Goal: Task Accomplishment & Management: Use online tool/utility

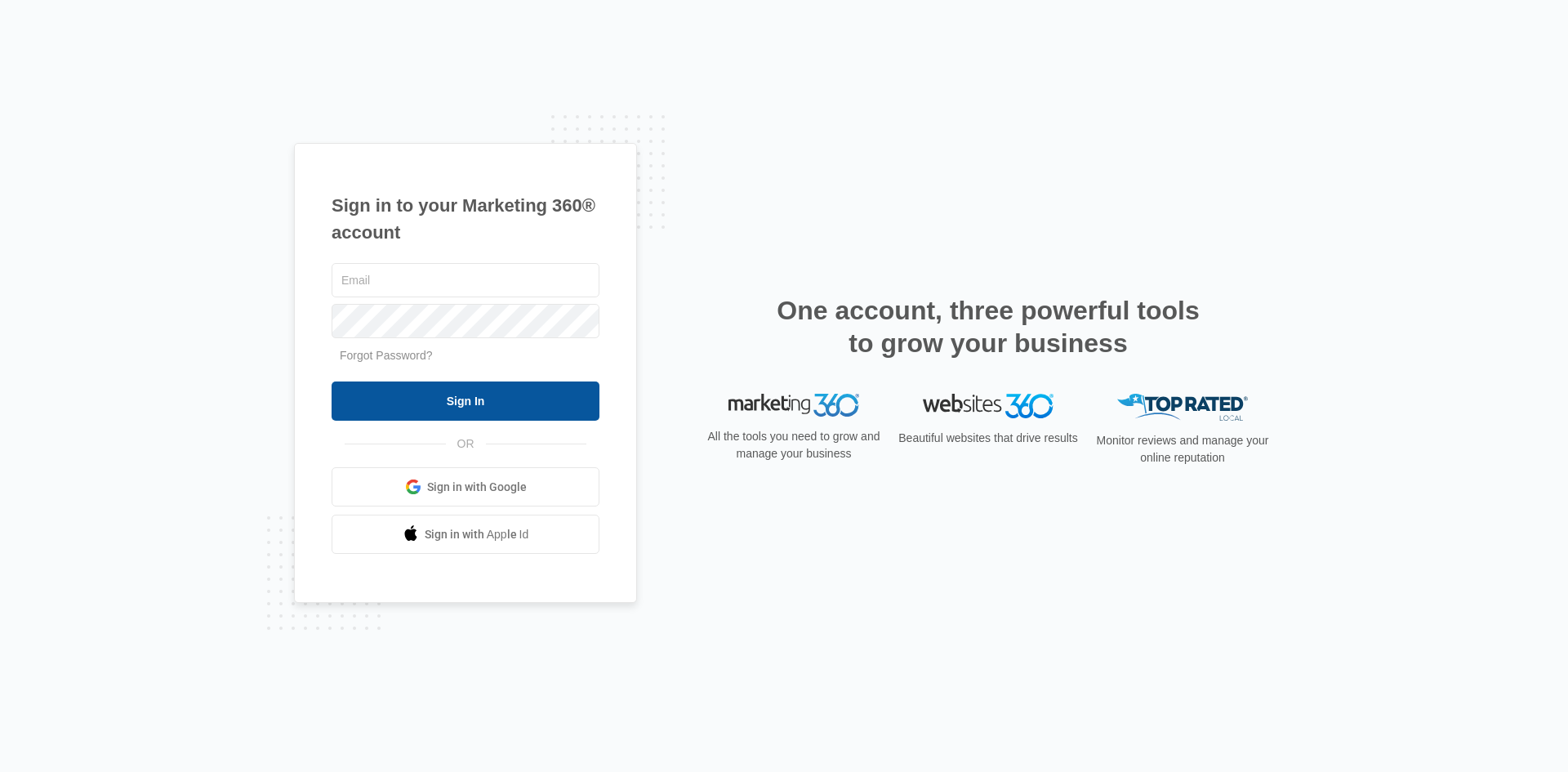
type input "[EMAIL_ADDRESS][PERSON_NAME][DOMAIN_NAME]"
click at [541, 399] on input "Sign In" at bounding box center [466, 400] width 268 height 39
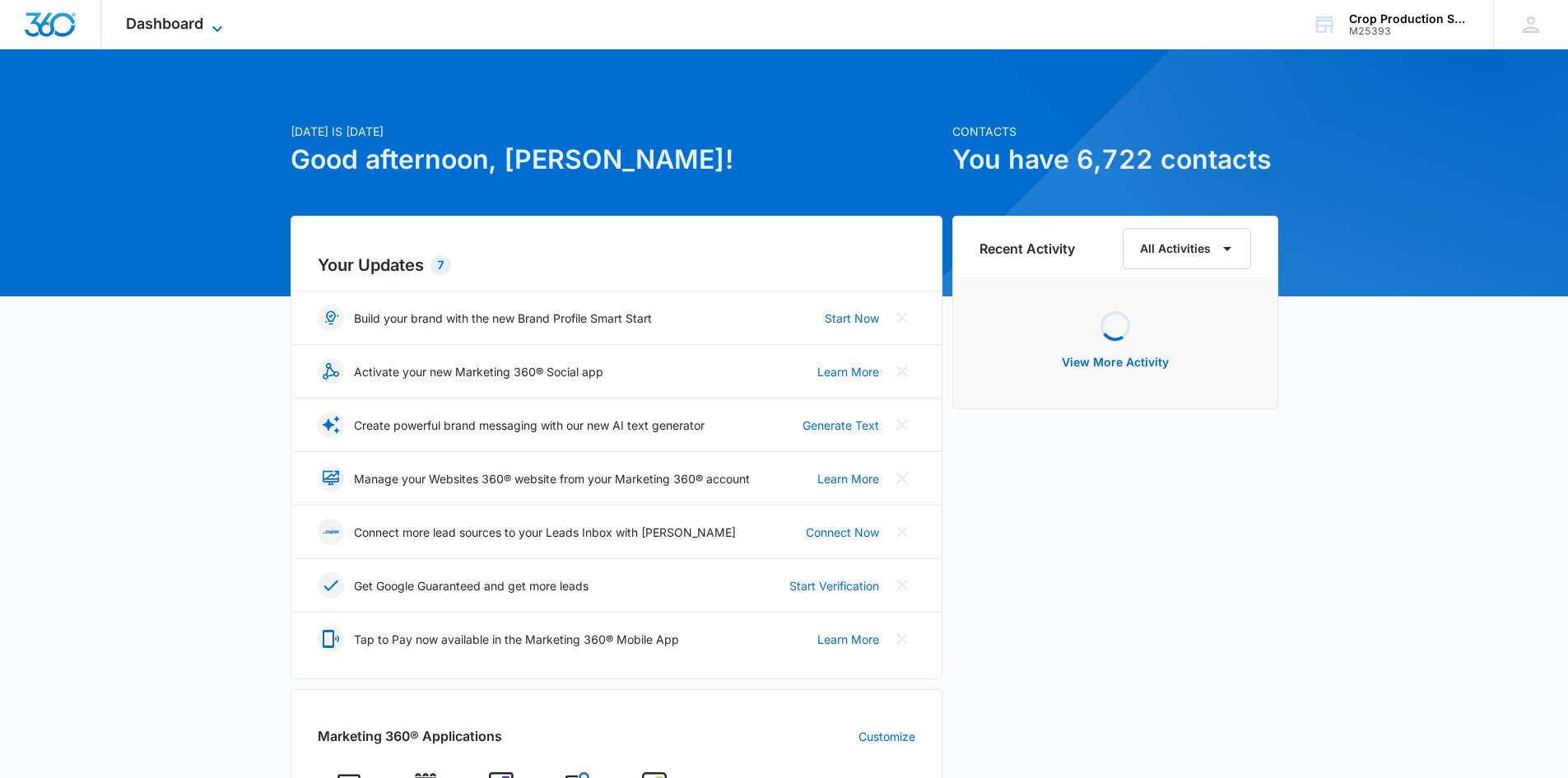
click at [215, 17] on div "Dashboard Apps Forms CRM Email Content Intelligence Files Brand Settings" at bounding box center [176, 24] width 151 height 48
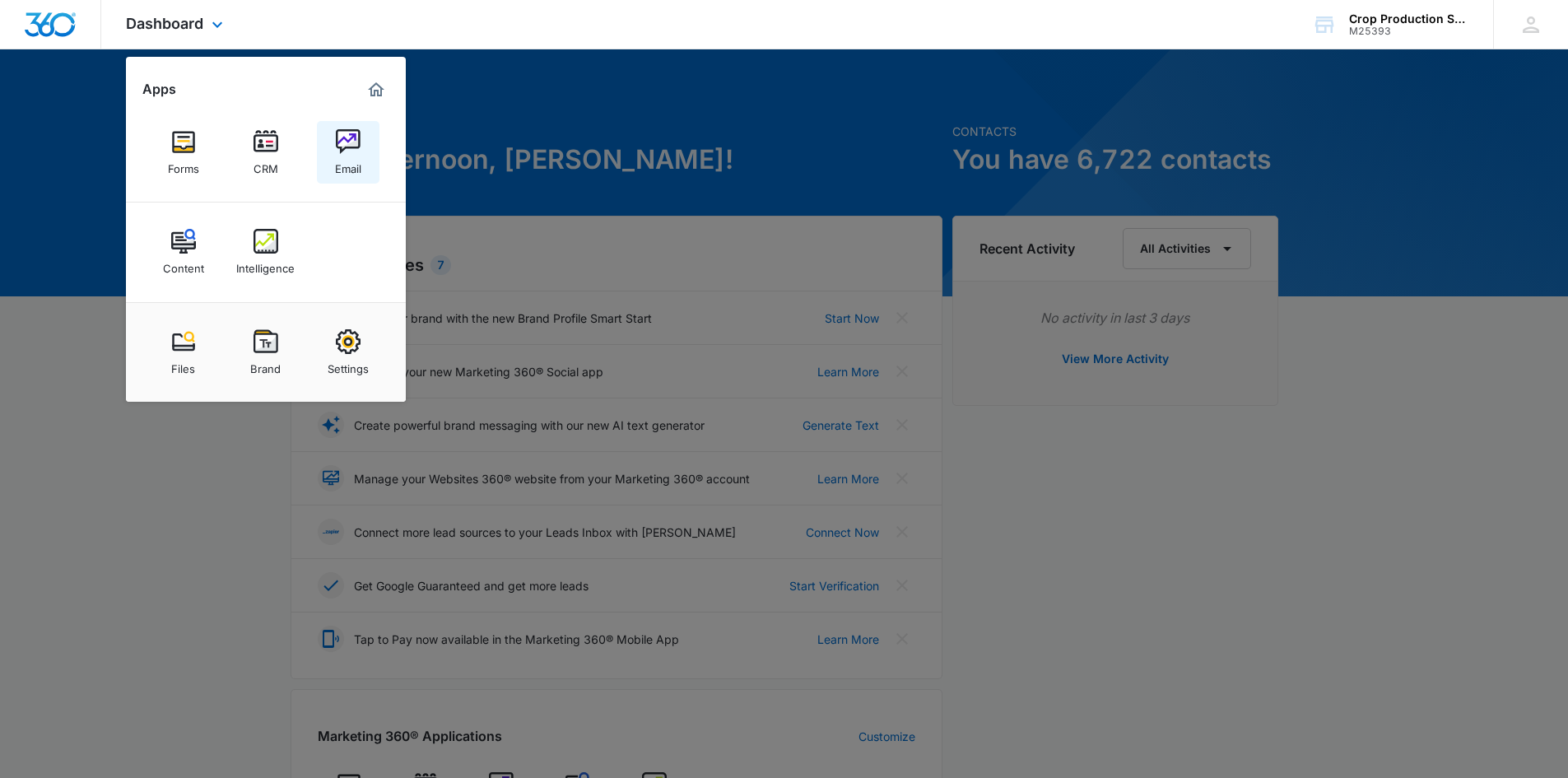
click at [339, 153] on img at bounding box center [347, 141] width 25 height 25
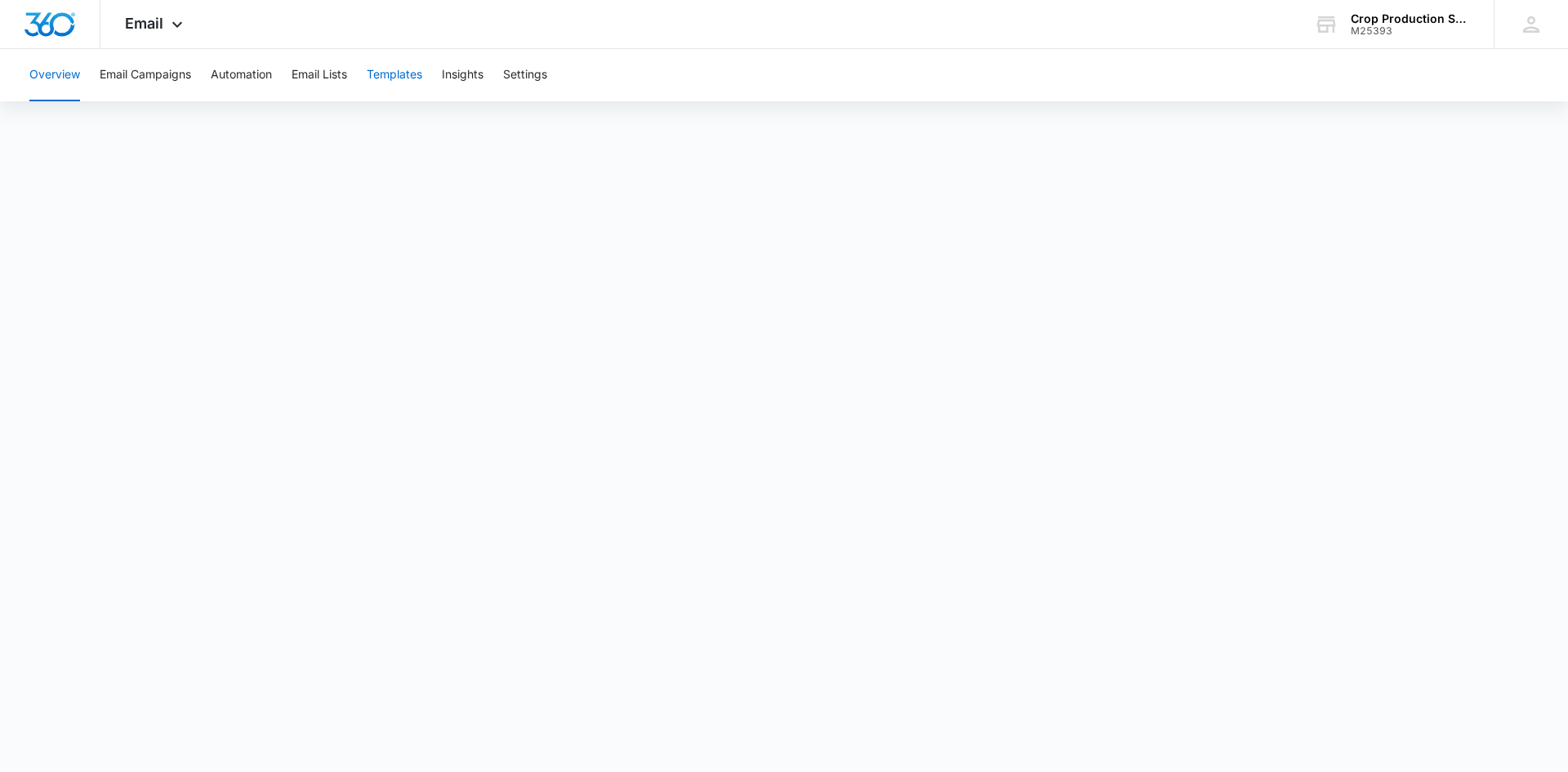
click at [419, 73] on button "Templates" at bounding box center [394, 75] width 56 height 52
